Goal: Information Seeking & Learning: Learn about a topic

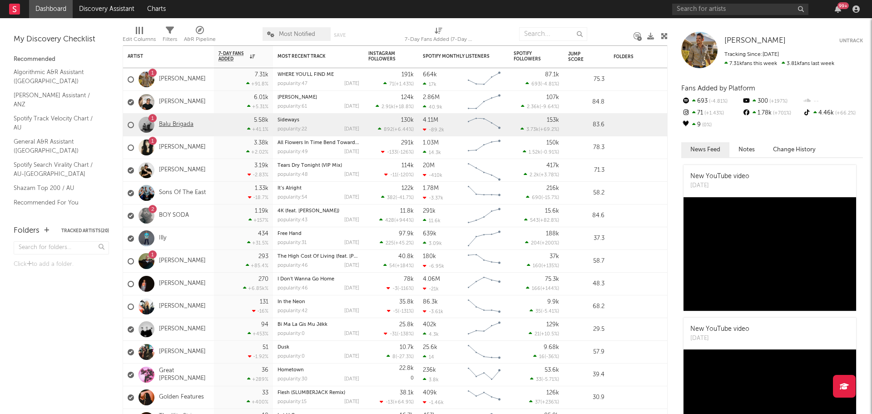
click at [183, 127] on link "Balu Brigada" at bounding box center [176, 125] width 35 height 8
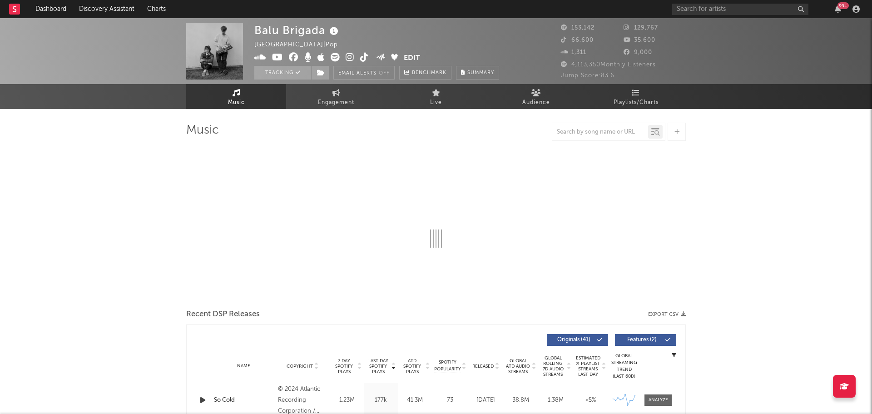
select select "6m"
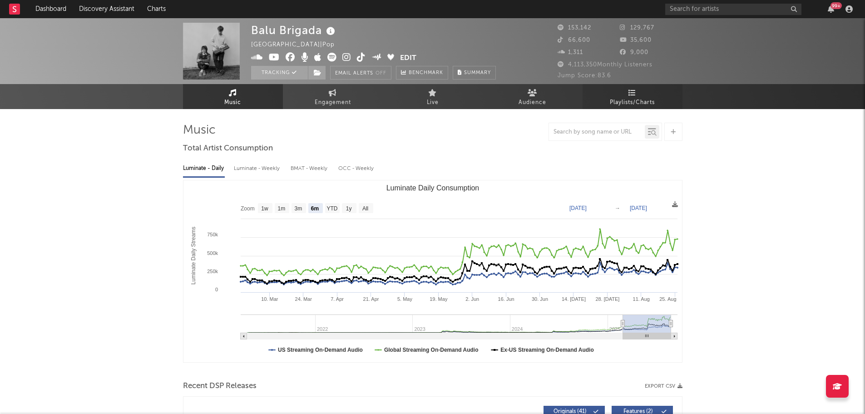
click at [626, 94] on link "Playlists/Charts" at bounding box center [633, 96] width 100 height 25
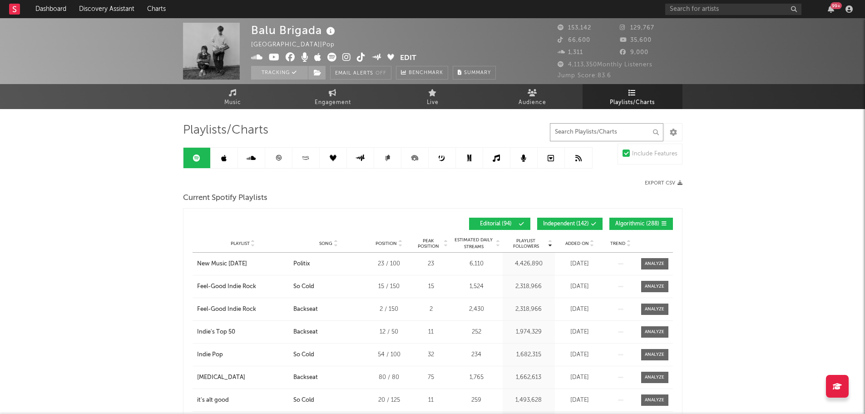
click at [583, 130] on input "text" at bounding box center [607, 132] width 114 height 18
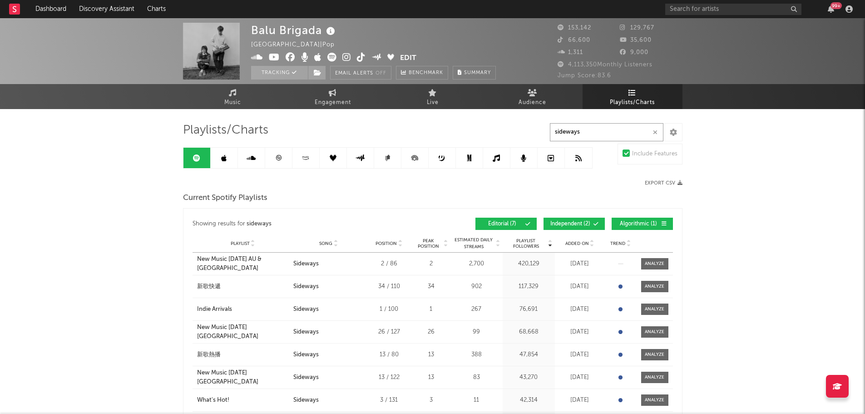
type input "sideways"
click at [231, 159] on link at bounding box center [224, 158] width 27 height 20
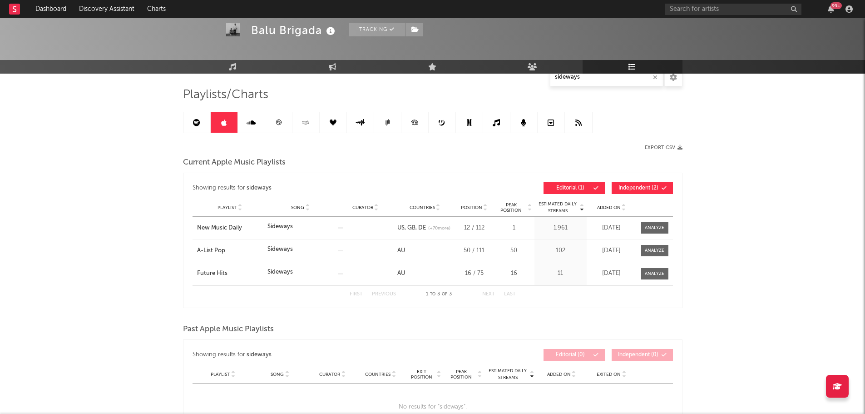
scroll to position [91, 0]
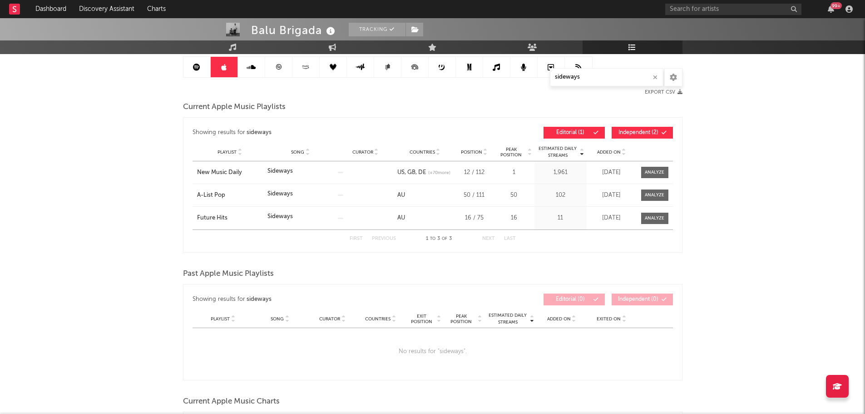
click at [255, 76] on link at bounding box center [251, 67] width 27 height 20
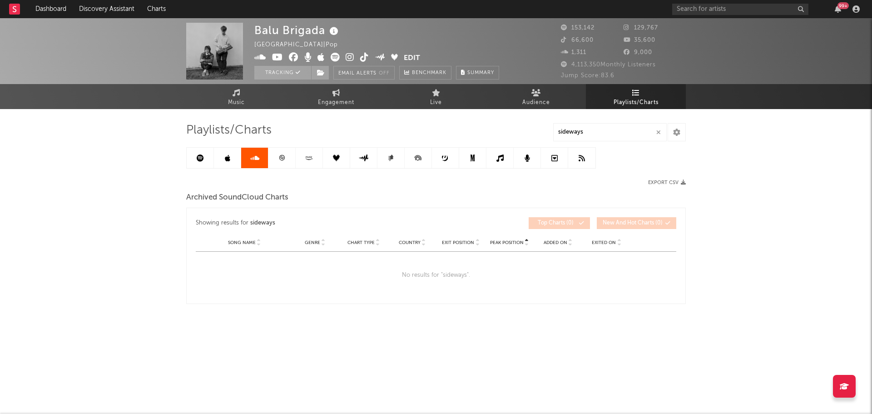
drag, startPoint x: 271, startPoint y: 158, endPoint x: 278, endPoint y: 161, distance: 7.3
click at [272, 159] on link at bounding box center [281, 158] width 27 height 20
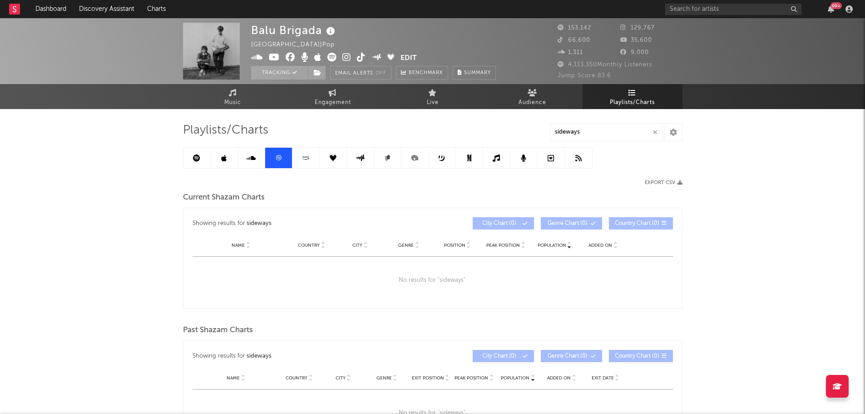
click at [309, 162] on link at bounding box center [306, 158] width 27 height 20
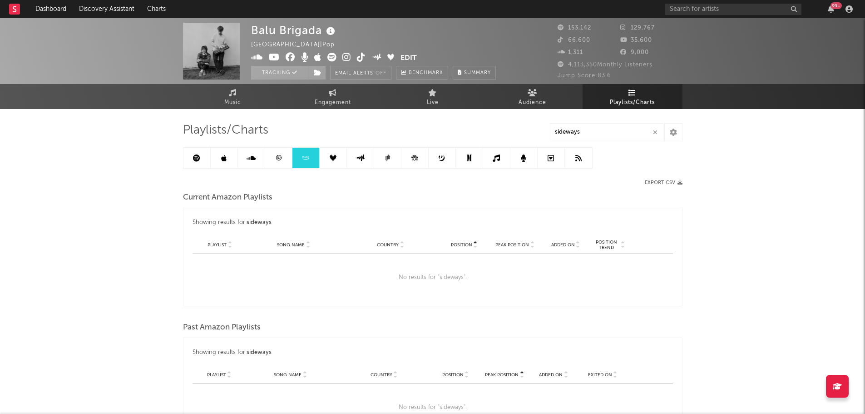
click at [333, 160] on icon at bounding box center [333, 157] width 7 height 7
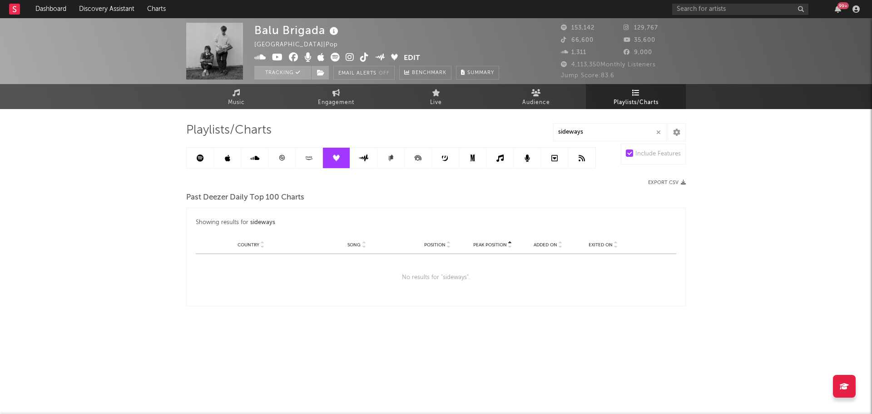
click at [372, 159] on link at bounding box center [363, 158] width 27 height 20
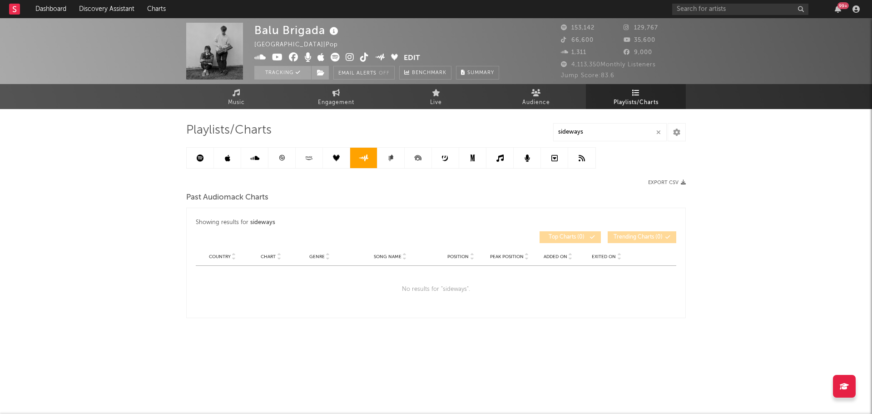
click at [387, 159] on link at bounding box center [390, 158] width 27 height 20
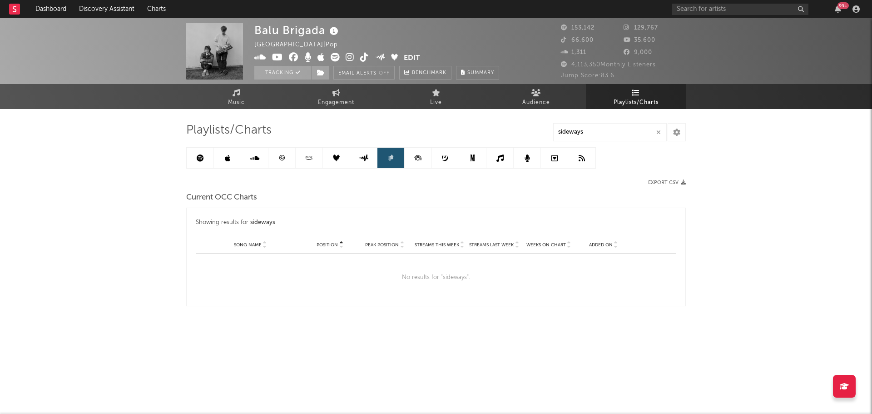
click at [413, 159] on icon at bounding box center [418, 158] width 20 height 20
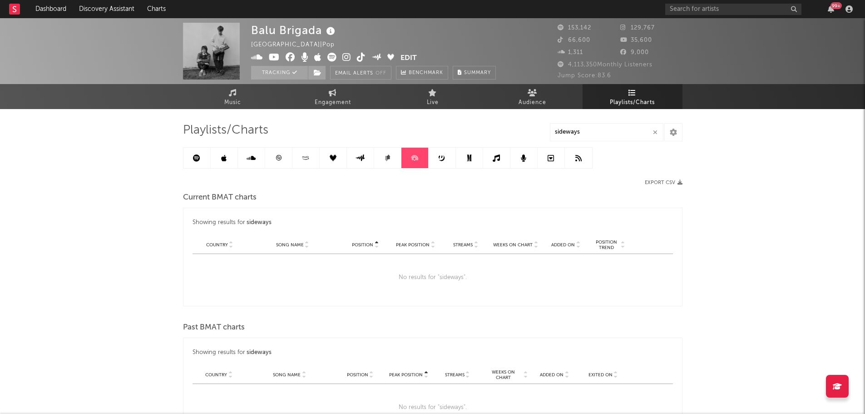
click at [443, 158] on icon at bounding box center [442, 157] width 7 height 7
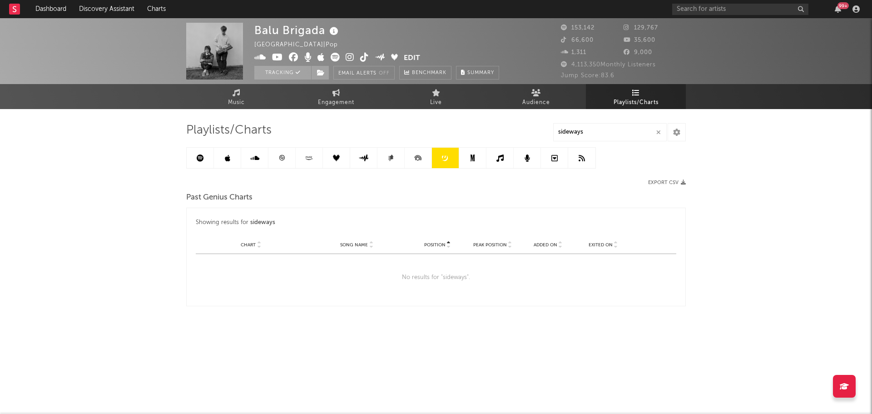
click at [470, 157] on icon at bounding box center [472, 157] width 7 height 7
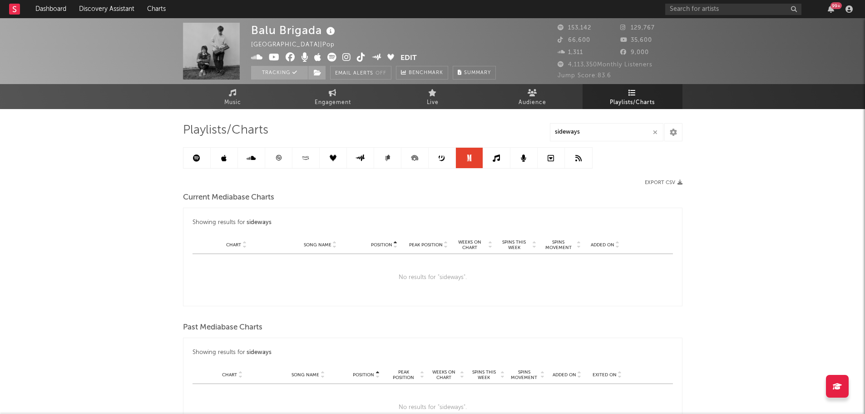
click at [492, 159] on link at bounding box center [496, 158] width 27 height 20
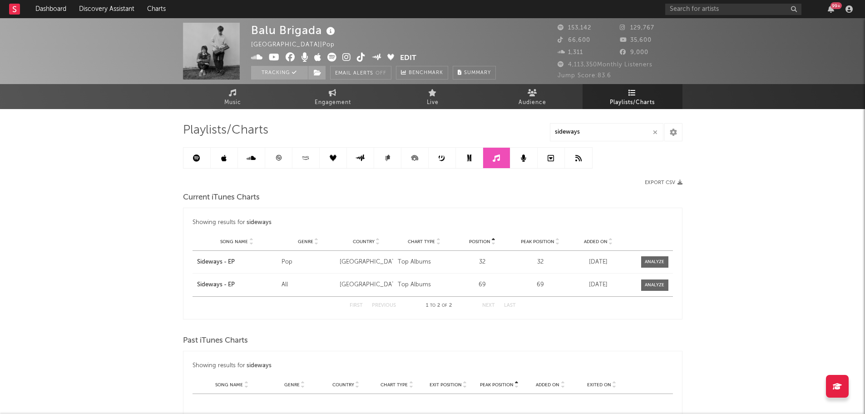
click at [525, 156] on icon at bounding box center [523, 157] width 5 height 7
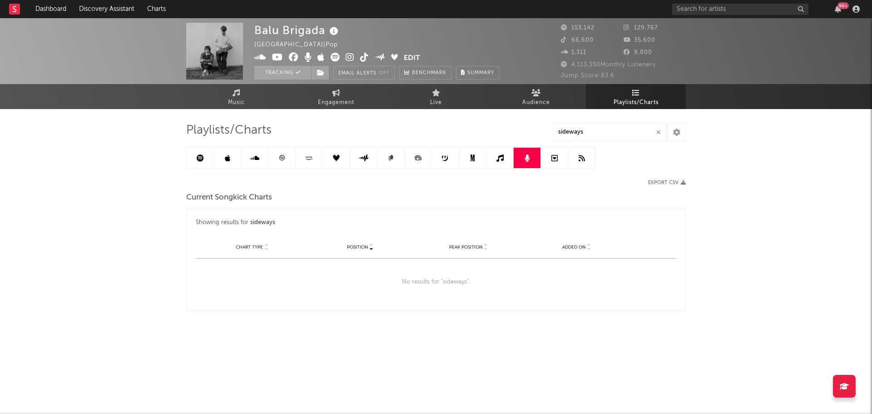
click at [551, 157] on link at bounding box center [554, 158] width 27 height 20
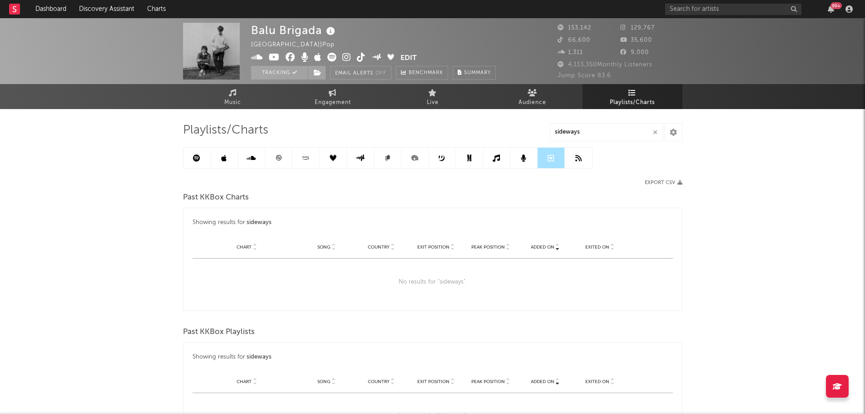
click at [577, 157] on icon at bounding box center [579, 157] width 6 height 7
